Goal: Task Accomplishment & Management: Manage account settings

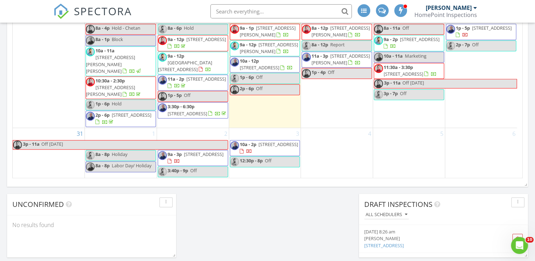
scroll to position [362, 0]
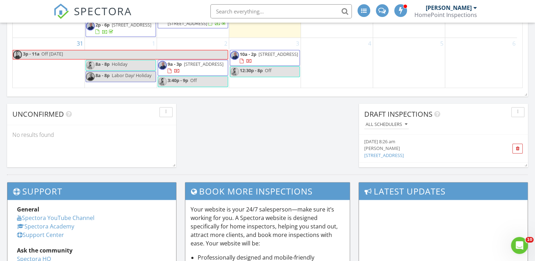
scroll to position [577, 0]
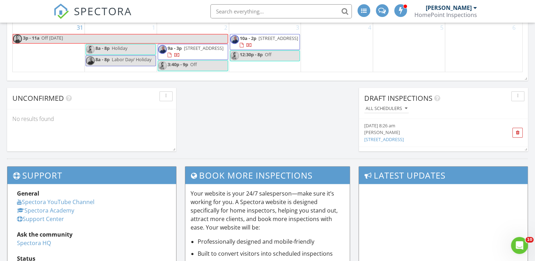
click at [184, 51] on span "426 Clairemont Rd, Villanova 19085" at bounding box center [204, 48] width 40 height 6
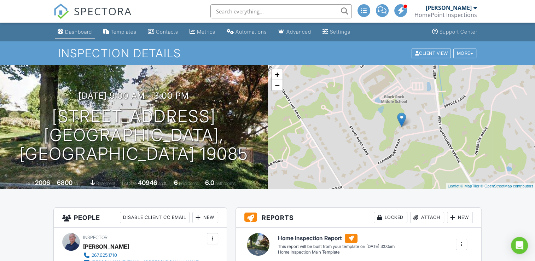
click at [73, 31] on div "Dashboard" at bounding box center [78, 32] width 27 height 6
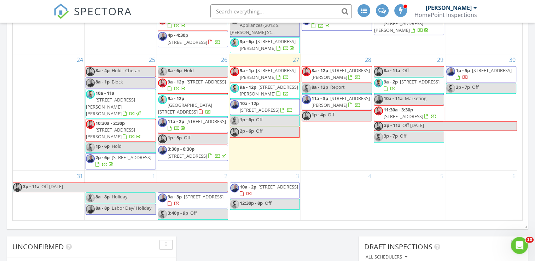
scroll to position [427, 0]
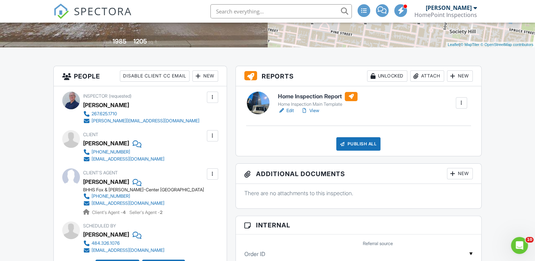
click at [291, 110] on link "Edit" at bounding box center [286, 110] width 16 height 7
